Goal: Complete application form

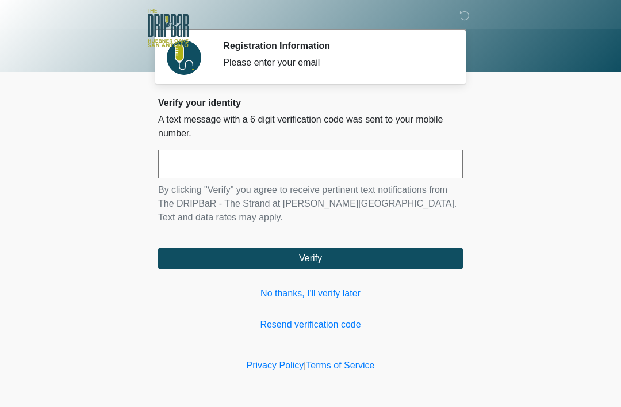
click at [364, 171] on input "text" at bounding box center [310, 164] width 305 height 29
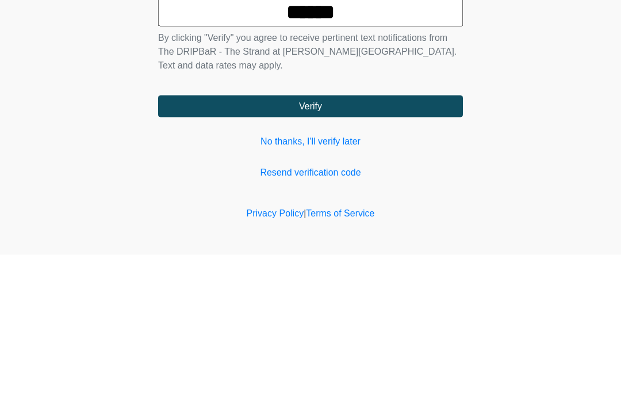
type input "******"
click at [430, 247] on button "Verify" at bounding box center [310, 258] width 305 height 22
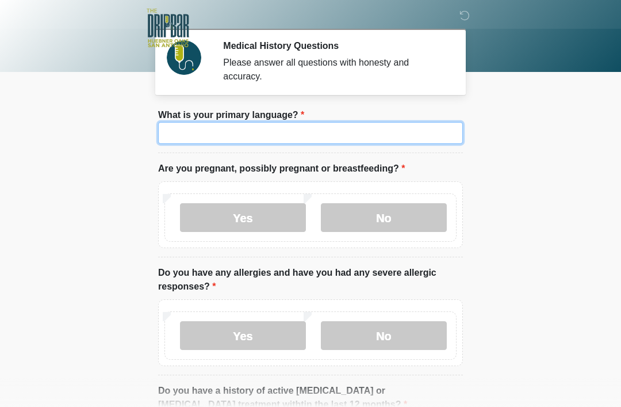
click at [343, 124] on input "What is your primary language?" at bounding box center [310, 133] width 305 height 22
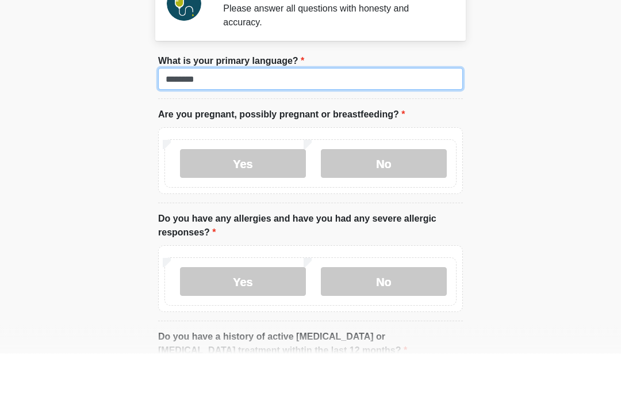
type input "*******"
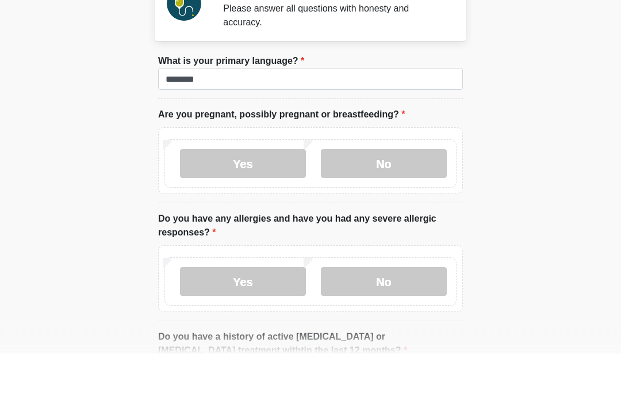
click at [377, 203] on label "No" at bounding box center [384, 217] width 126 height 29
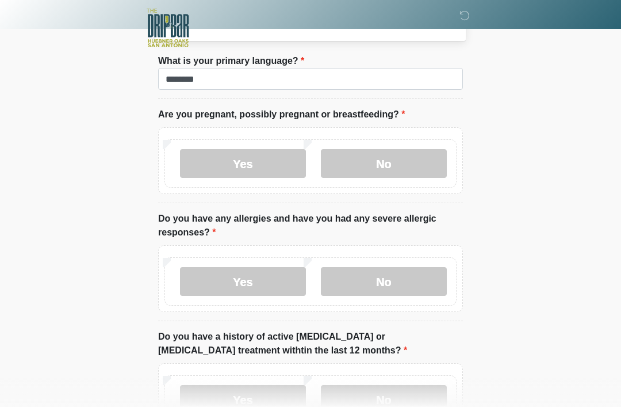
click at [414, 281] on label "No" at bounding box center [384, 281] width 126 height 29
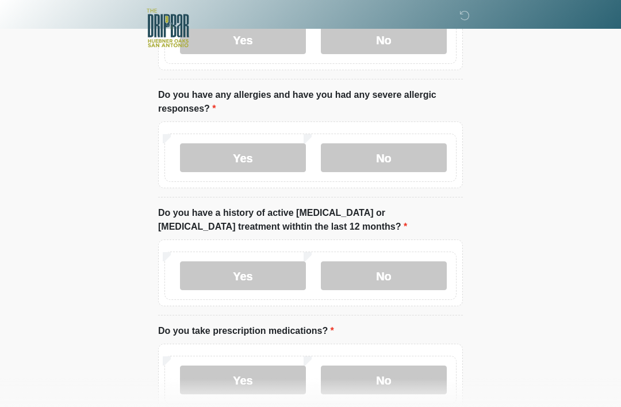
scroll to position [184, 0]
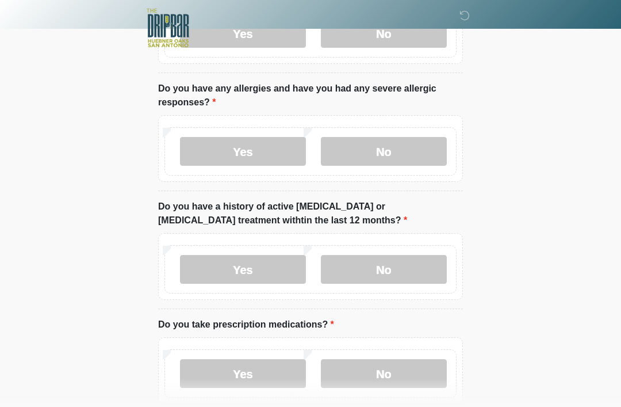
click at [418, 266] on label "No" at bounding box center [384, 269] width 126 height 29
click at [252, 376] on label "Yes" at bounding box center [243, 373] width 126 height 29
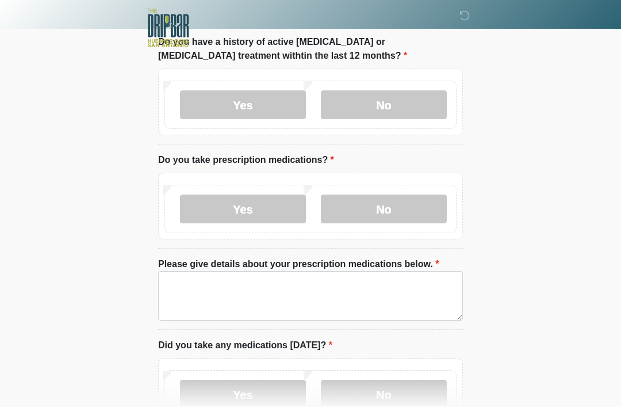
scroll to position [355, 0]
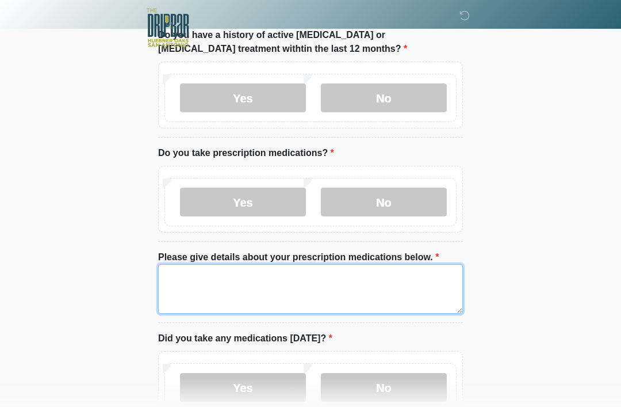
click at [324, 287] on textarea "Please give details about your prescription medications below." at bounding box center [310, 289] width 305 height 49
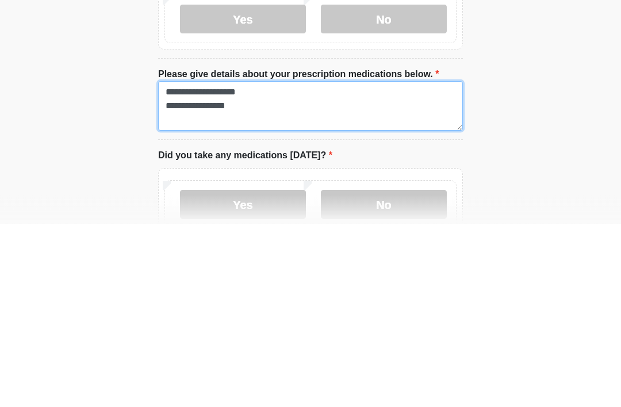
click at [231, 265] on textarea "**********" at bounding box center [310, 289] width 305 height 49
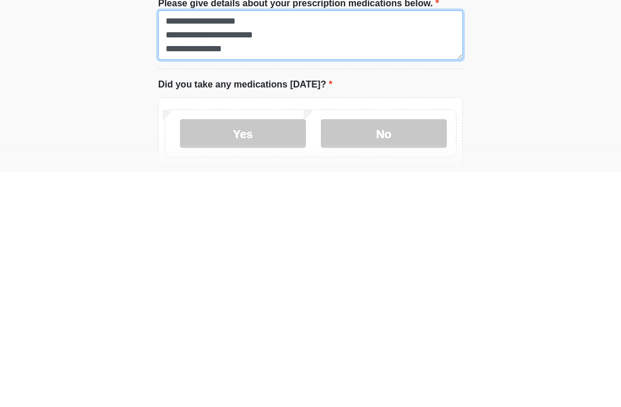
scroll to position [10, 0]
type textarea "**********"
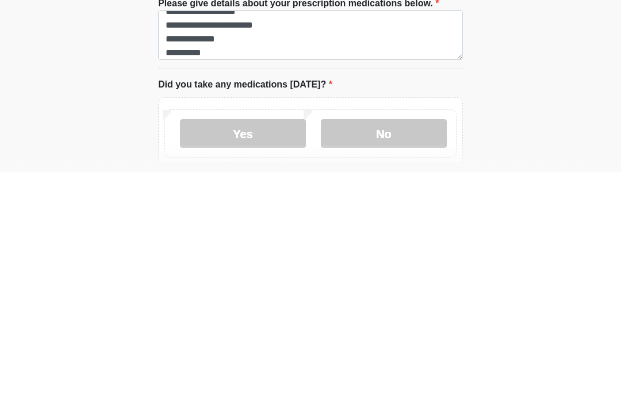
click at [405, 354] on label "No" at bounding box center [384, 368] width 126 height 29
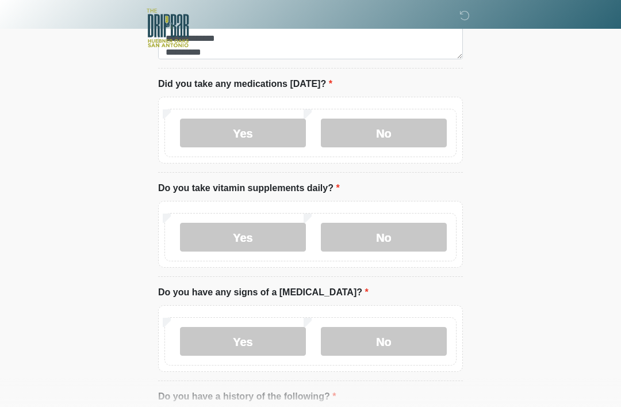
click at [394, 235] on label "No" at bounding box center [384, 237] width 126 height 29
click at [396, 344] on label "No" at bounding box center [384, 341] width 126 height 29
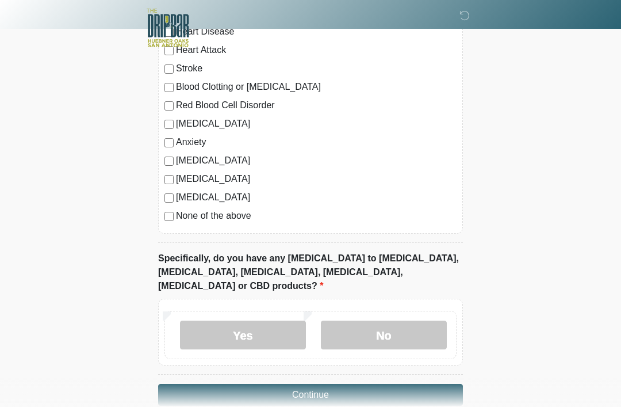
scroll to position [1032, 0]
click at [398, 321] on label "No" at bounding box center [384, 335] width 126 height 29
click at [389, 384] on button "Continue" at bounding box center [310, 395] width 305 height 22
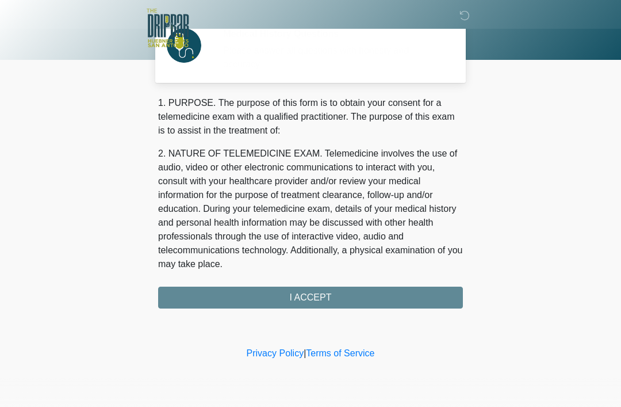
scroll to position [0, 0]
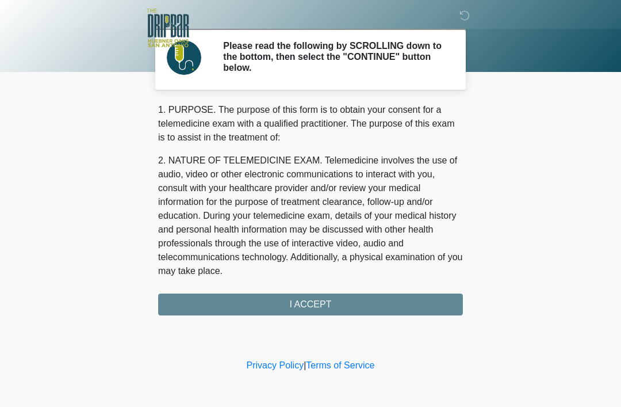
click at [419, 308] on div "1. PURPOSE. The purpose of this form is to obtain your consent for a telemedici…" at bounding box center [310, 209] width 305 height 212
click at [416, 302] on div "1. PURPOSE. The purpose of this form is to obtain your consent for a telemedici…" at bounding box center [310, 209] width 305 height 212
click at [290, 297] on div "1. PURPOSE. The purpose of this form is to obtain your consent for a telemedici…" at bounding box center [310, 209] width 305 height 212
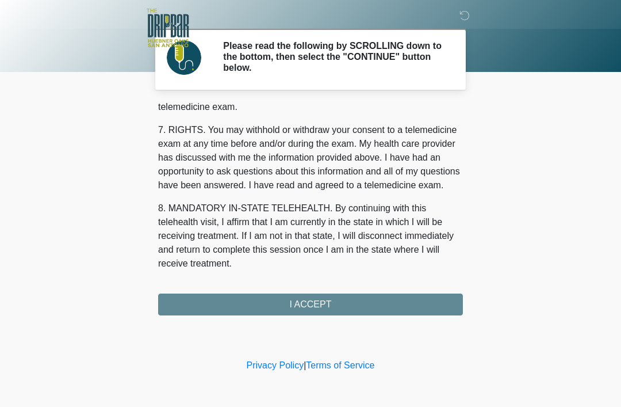
scroll to position [505, 0]
click at [324, 305] on button "I ACCEPT" at bounding box center [310, 304] width 305 height 22
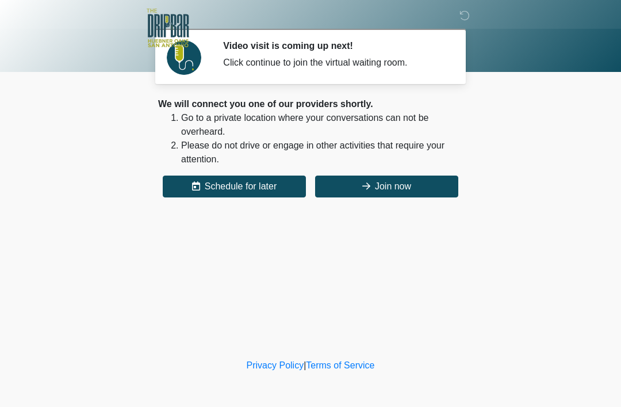
click at [367, 196] on button "Join now" at bounding box center [386, 187] width 143 height 22
